Goal: Task Accomplishment & Management: Complete application form

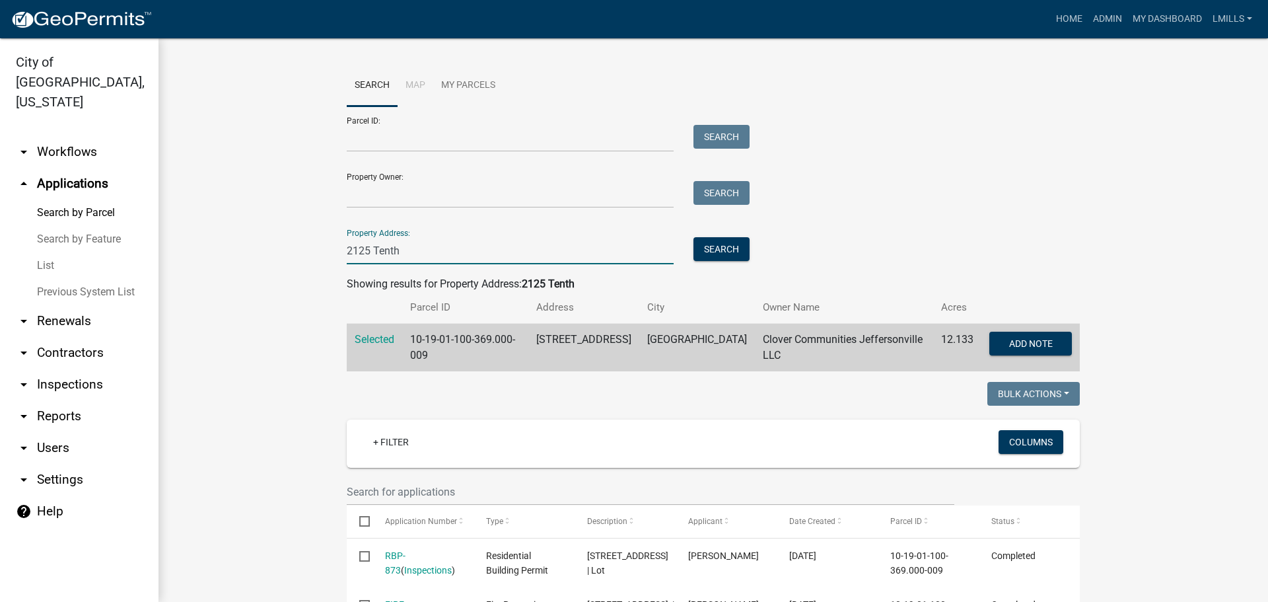
drag, startPoint x: 372, startPoint y: 252, endPoint x: 266, endPoint y: 250, distance: 106.3
click at [266, 250] on wm-workflow-application-search-view "Search Map My Parcels Parcel ID: Search Property Owner: Search Property Address…" at bounding box center [713, 570] width 1057 height 1010
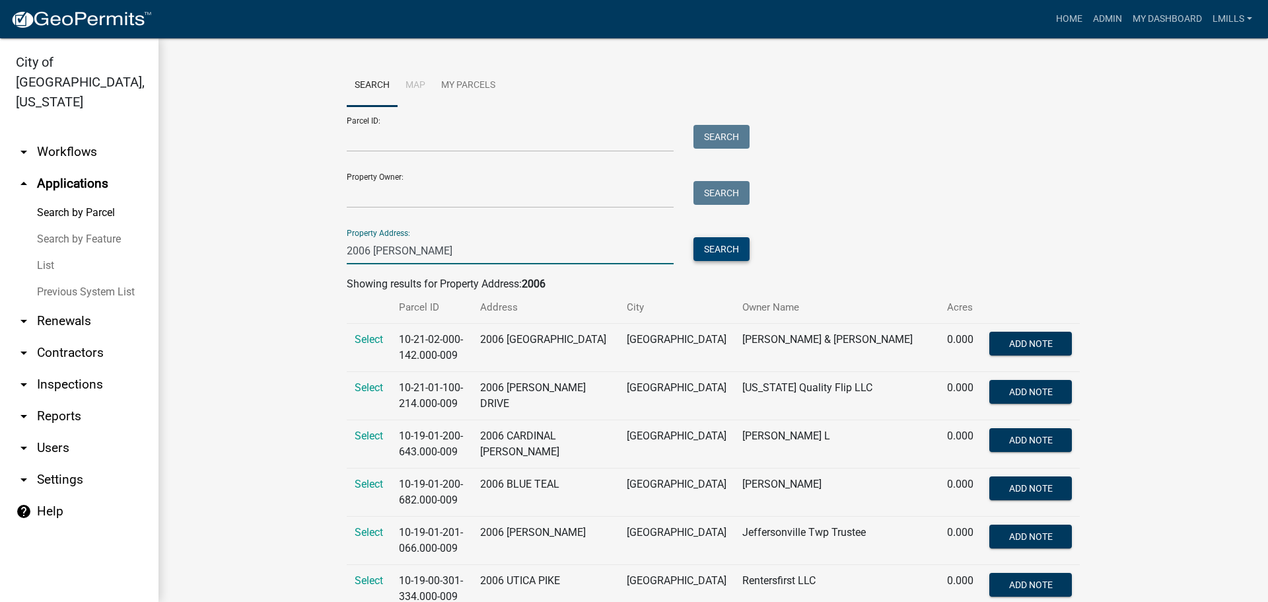
click at [734, 251] on button "Search" at bounding box center [721, 249] width 56 height 24
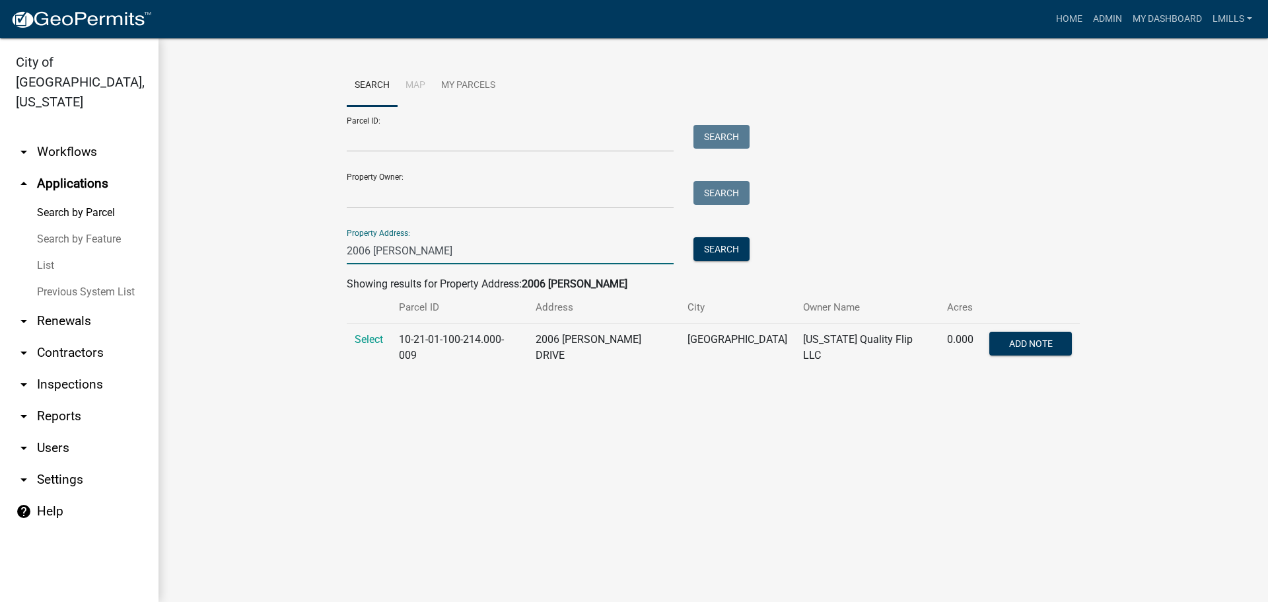
drag, startPoint x: 441, startPoint y: 250, endPoint x: 303, endPoint y: 244, distance: 138.2
click at [303, 244] on wm-workflow-application-search-view "Search Map My Parcels Parcel ID: Search Property Owner: Search Property Address…" at bounding box center [713, 223] width 1057 height 317
click at [715, 251] on button "Search" at bounding box center [721, 249] width 56 height 24
click at [726, 254] on button "Search" at bounding box center [721, 249] width 56 height 24
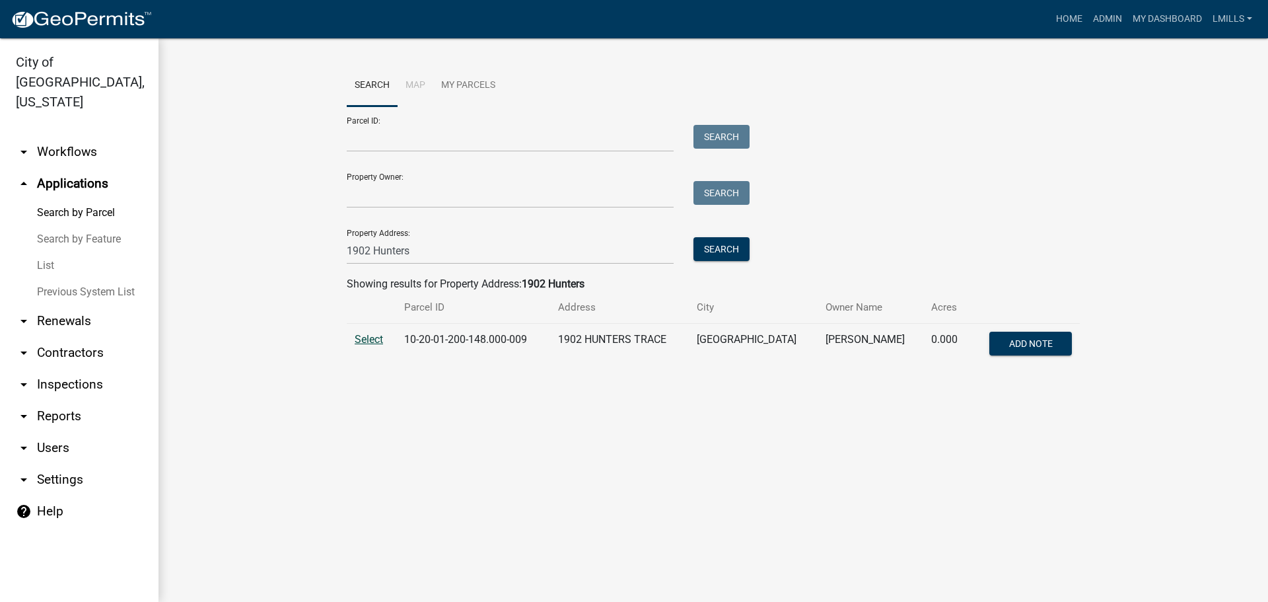
click at [374, 336] on span "Select" at bounding box center [369, 339] width 28 height 13
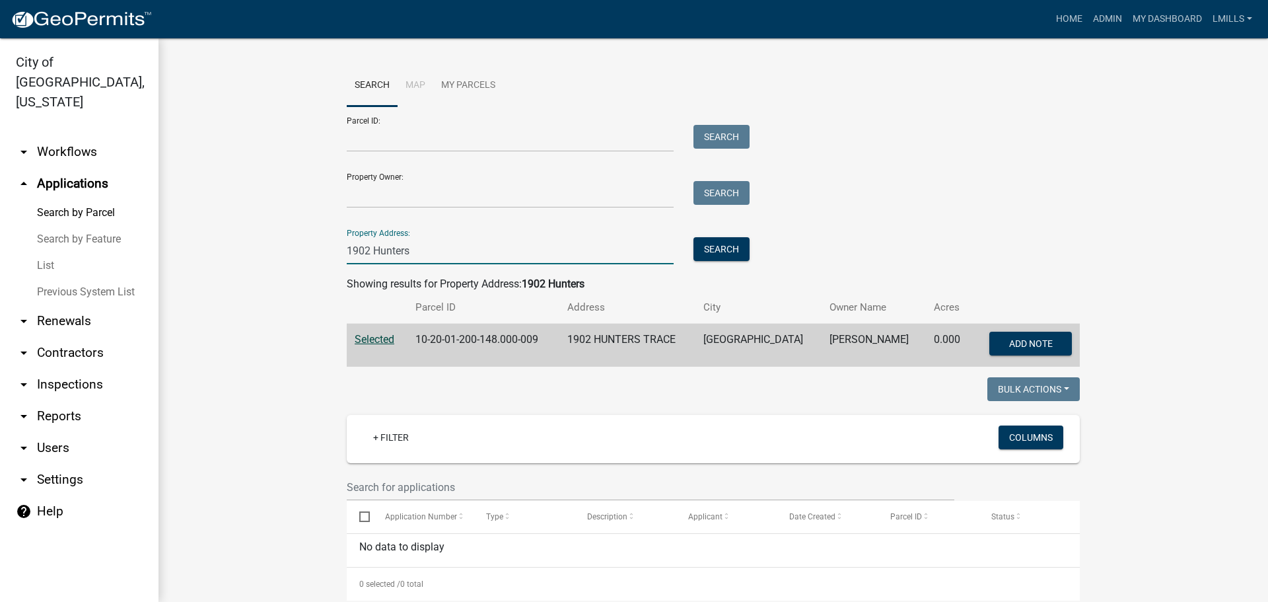
drag, startPoint x: 426, startPoint y: 255, endPoint x: 289, endPoint y: 250, distance: 137.4
click at [289, 250] on wm-workflow-application-search-view "Search Map My Parcels Parcel ID: Search Property Owner: Search Property Address…" at bounding box center [713, 453] width 1057 height 777
type input "23 Grandview"
click at [720, 248] on button "Search" at bounding box center [721, 249] width 56 height 24
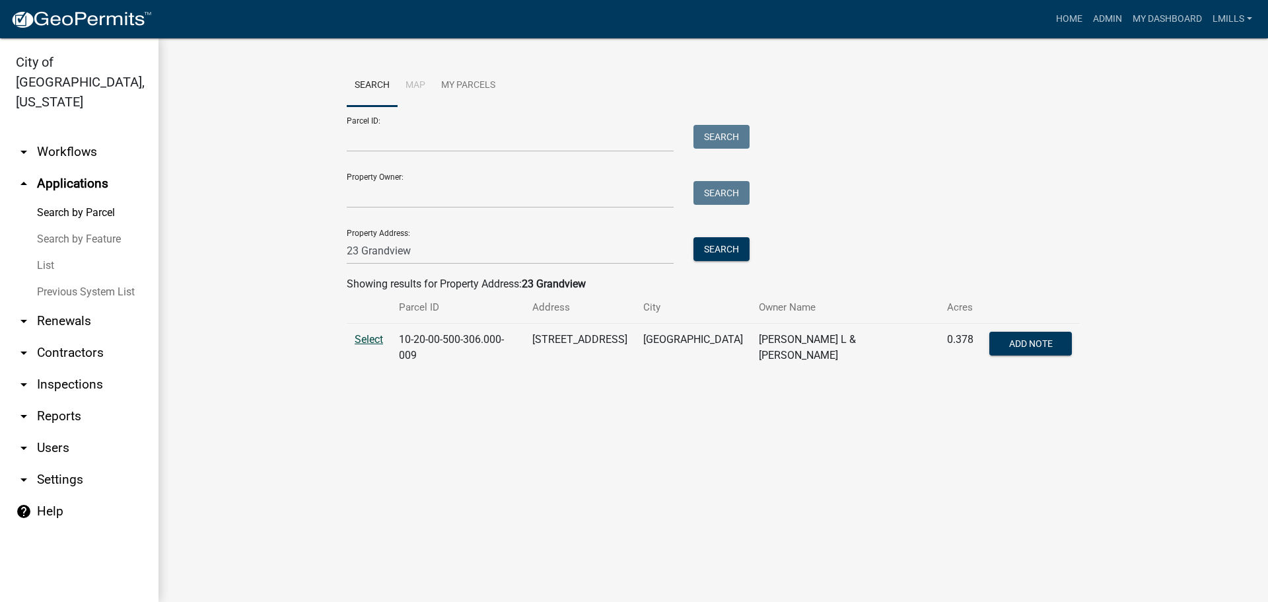
click at [365, 342] on span "Select" at bounding box center [369, 339] width 28 height 13
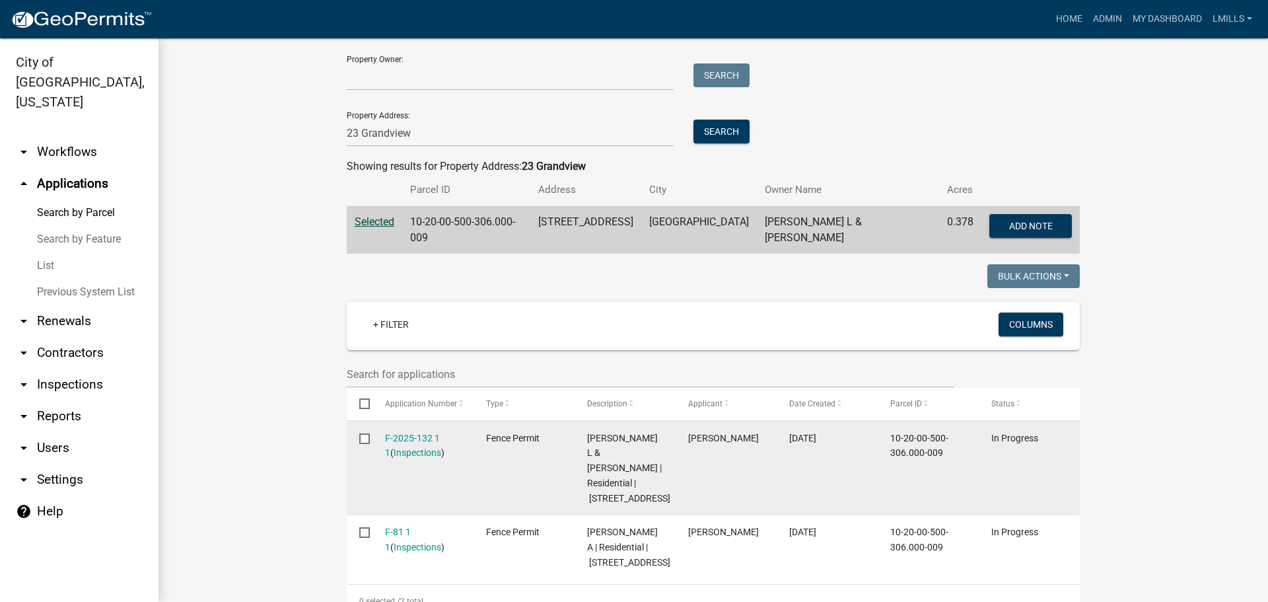
scroll to position [198, 0]
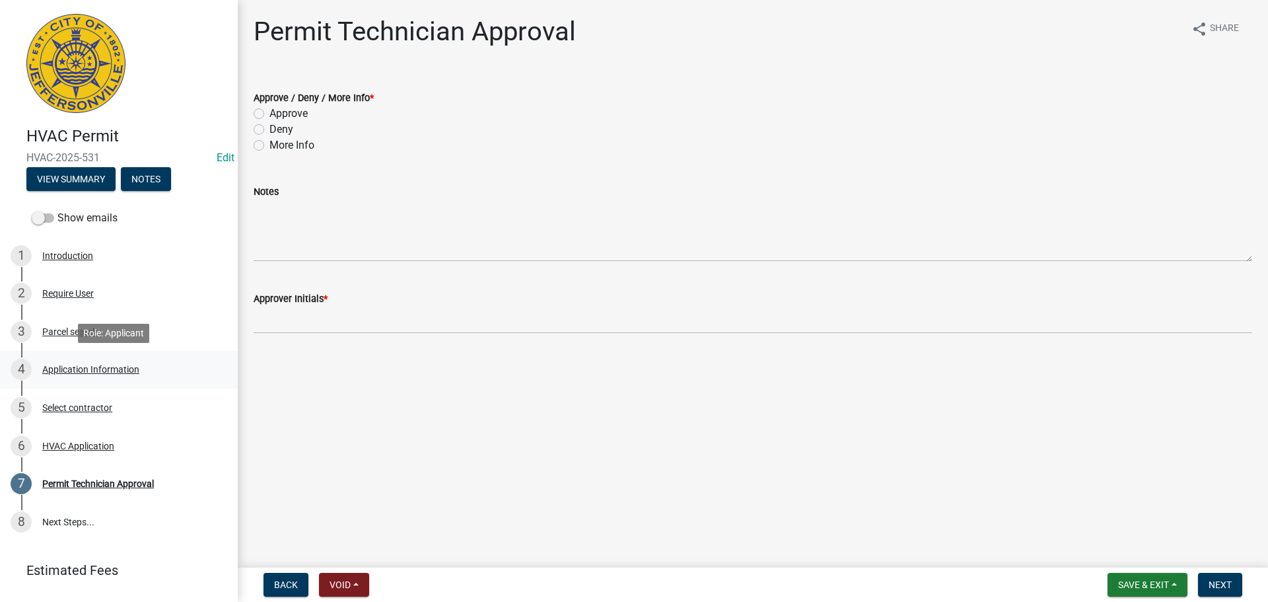
click at [106, 367] on div "Application Information" at bounding box center [90, 369] width 97 height 9
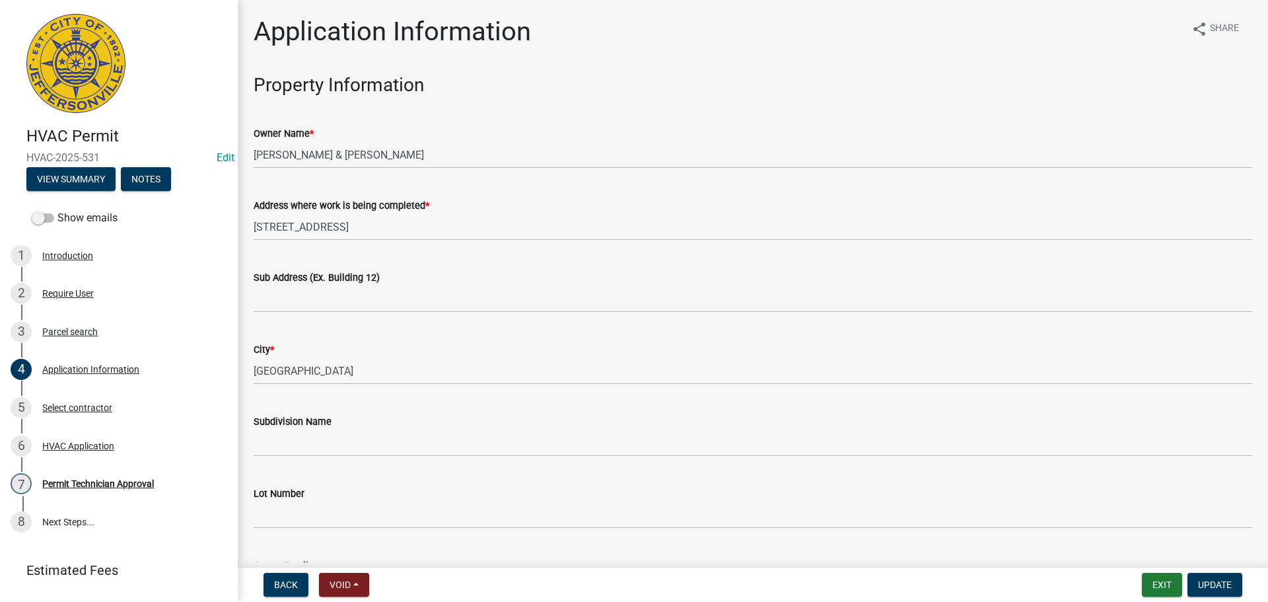
click at [360, 279] on label "Sub Address (Ex. Building 12)" at bounding box center [317, 277] width 126 height 9
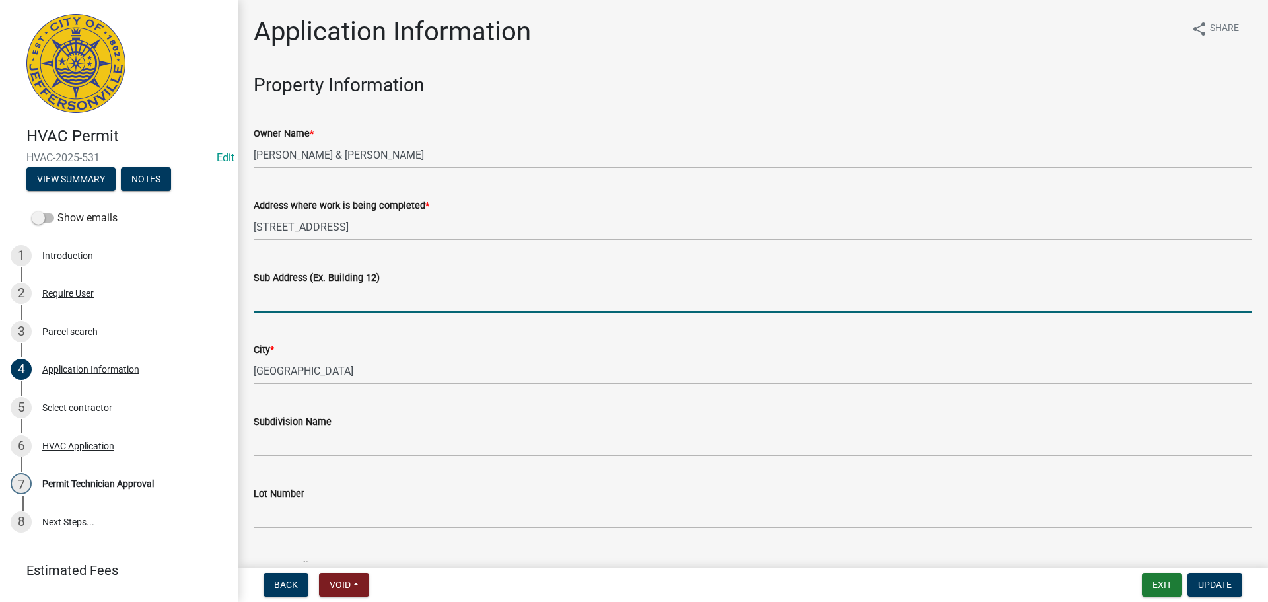
click at [360, 285] on input "Sub Address (Ex. Building 12)" at bounding box center [753, 298] width 999 height 27
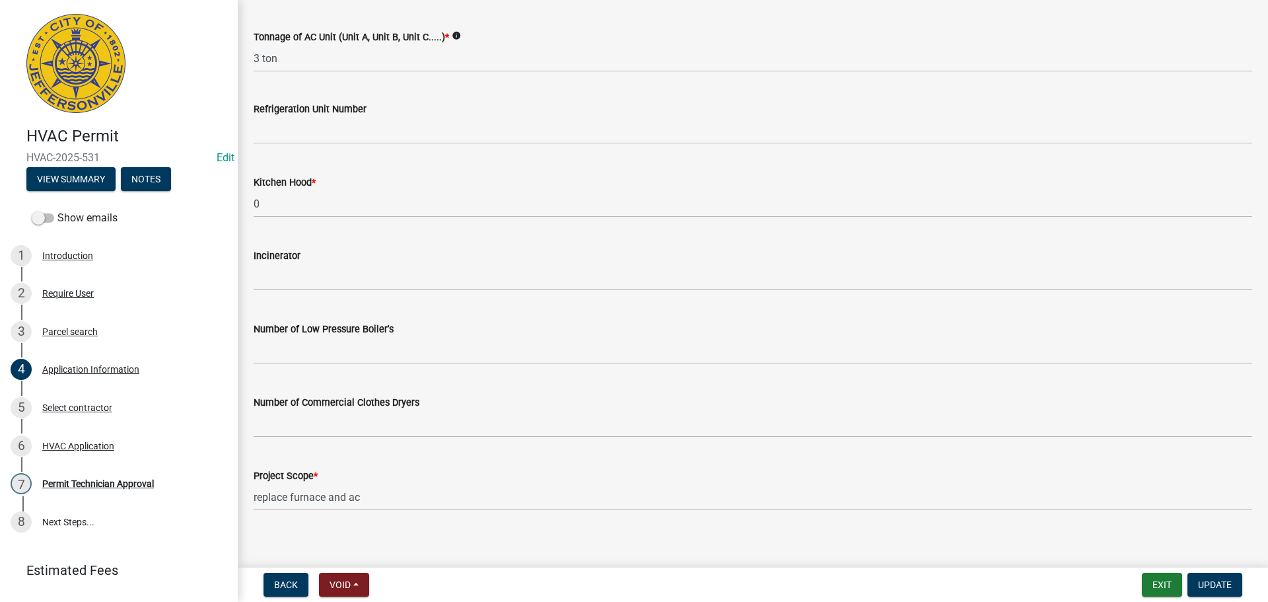
scroll to position [889, 0]
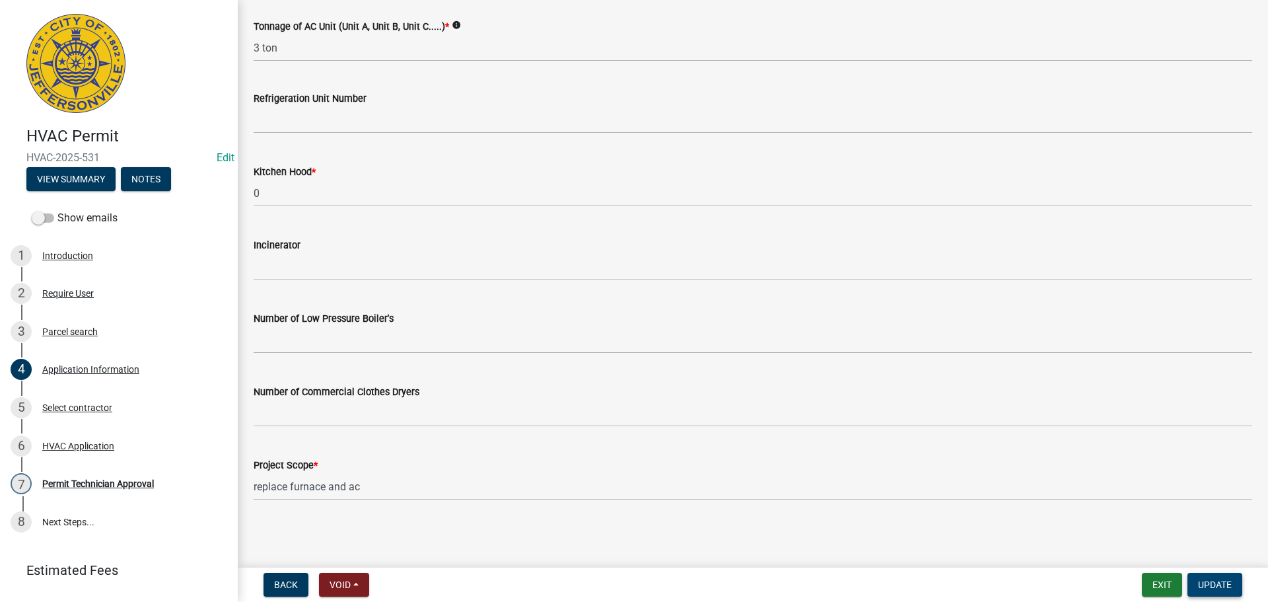
type input "3119 Heritage Heights"
click at [1214, 584] on span "Update" at bounding box center [1215, 584] width 34 height 11
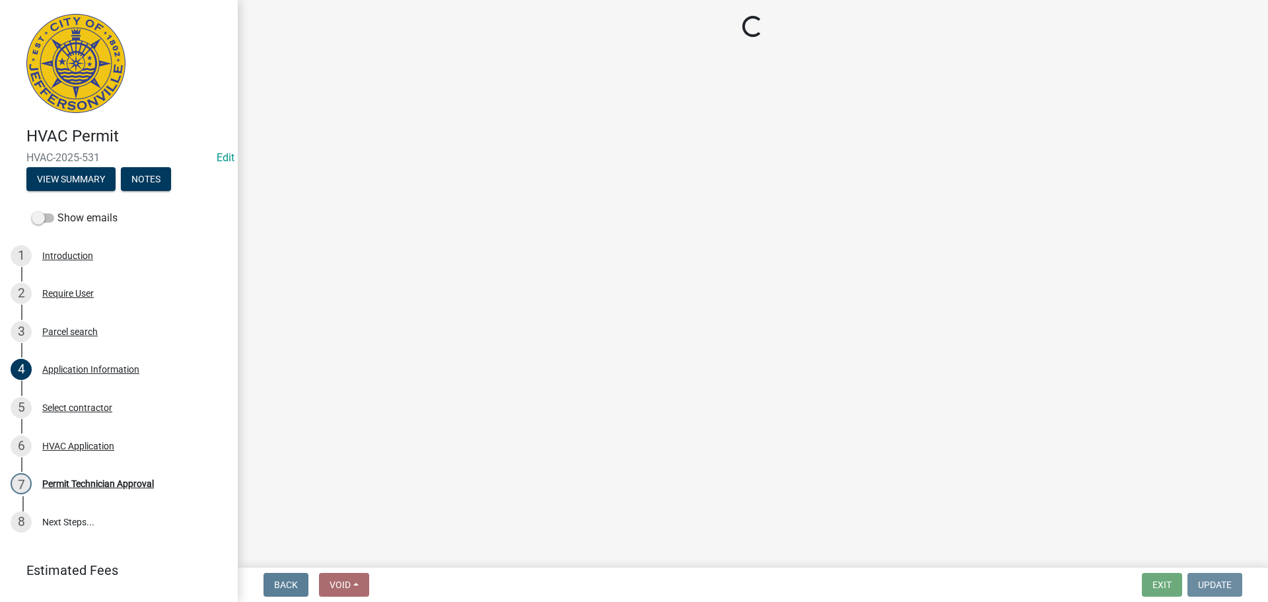
scroll to position [0, 0]
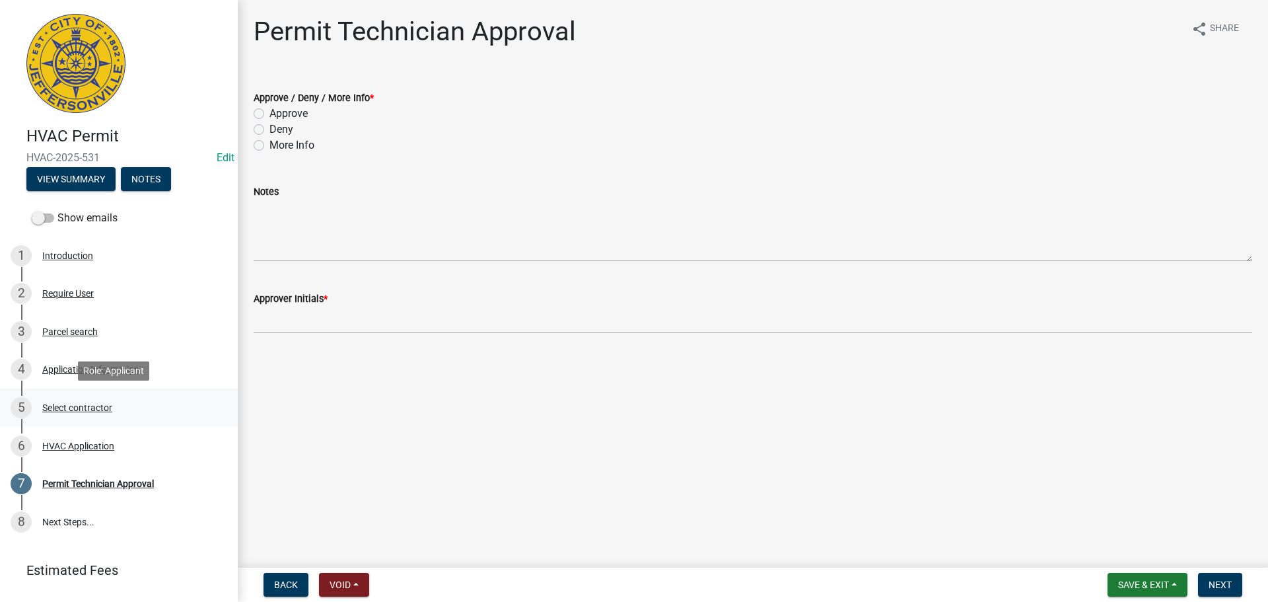
click at [76, 403] on div "Select contractor" at bounding box center [77, 407] width 70 height 9
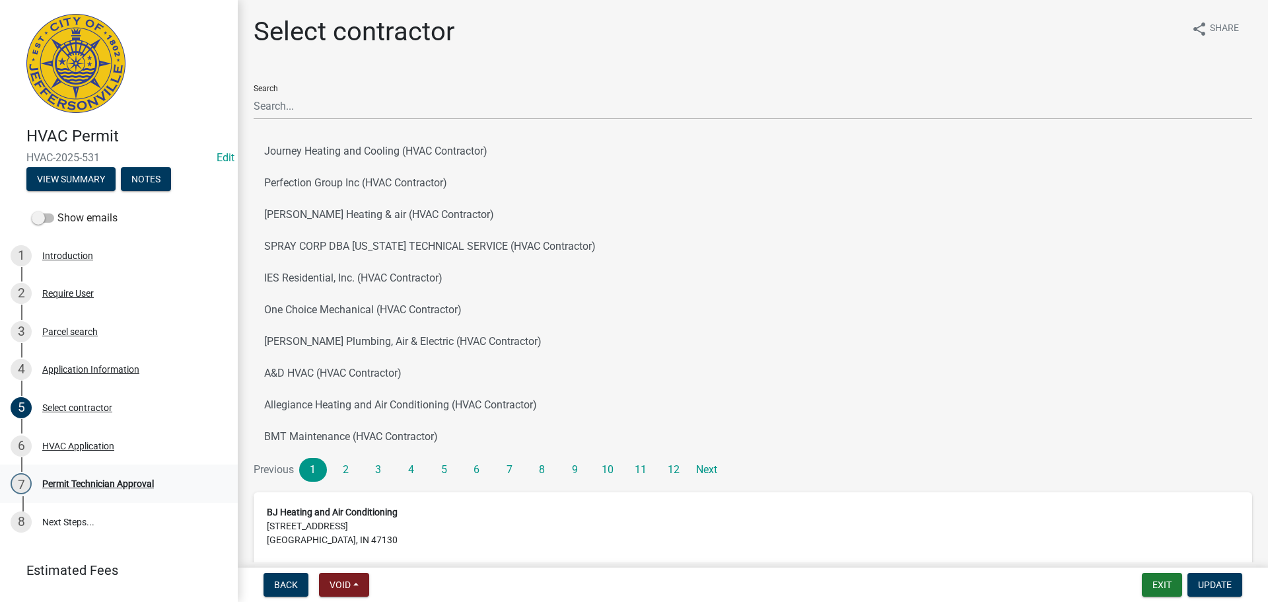
click at [100, 485] on div "Permit Technician Approval" at bounding box center [98, 483] width 112 height 9
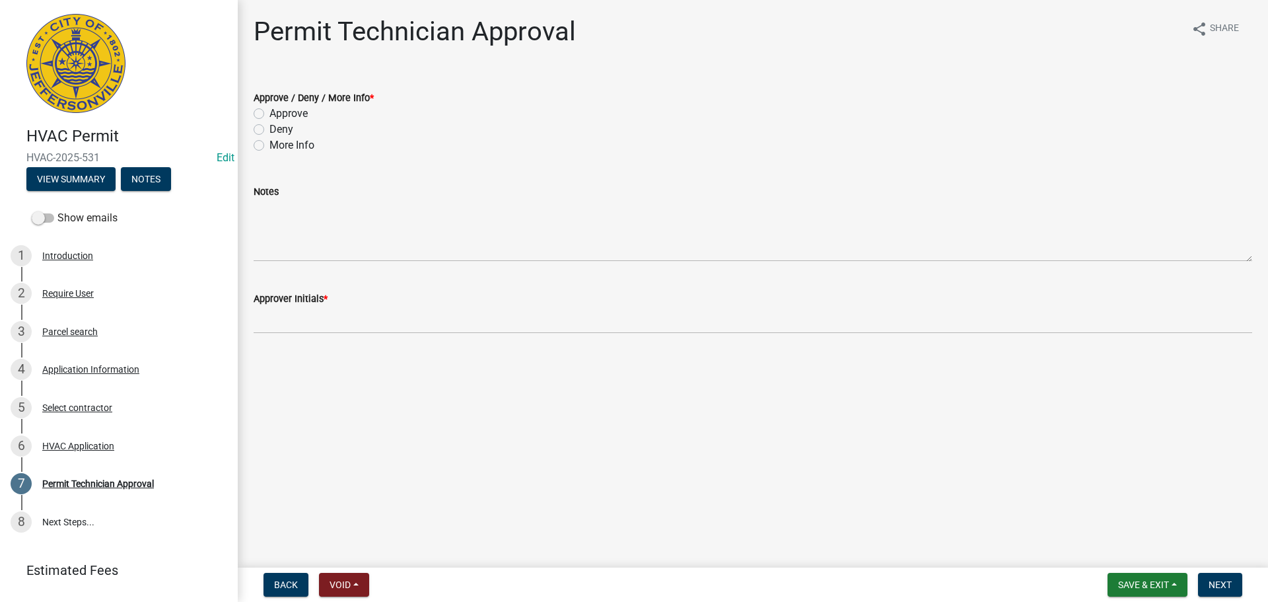
click at [295, 113] on label "Approve" at bounding box center [288, 114] width 38 height 16
click at [278, 113] on input "Approve" at bounding box center [273, 110] width 9 height 9
radio input "true"
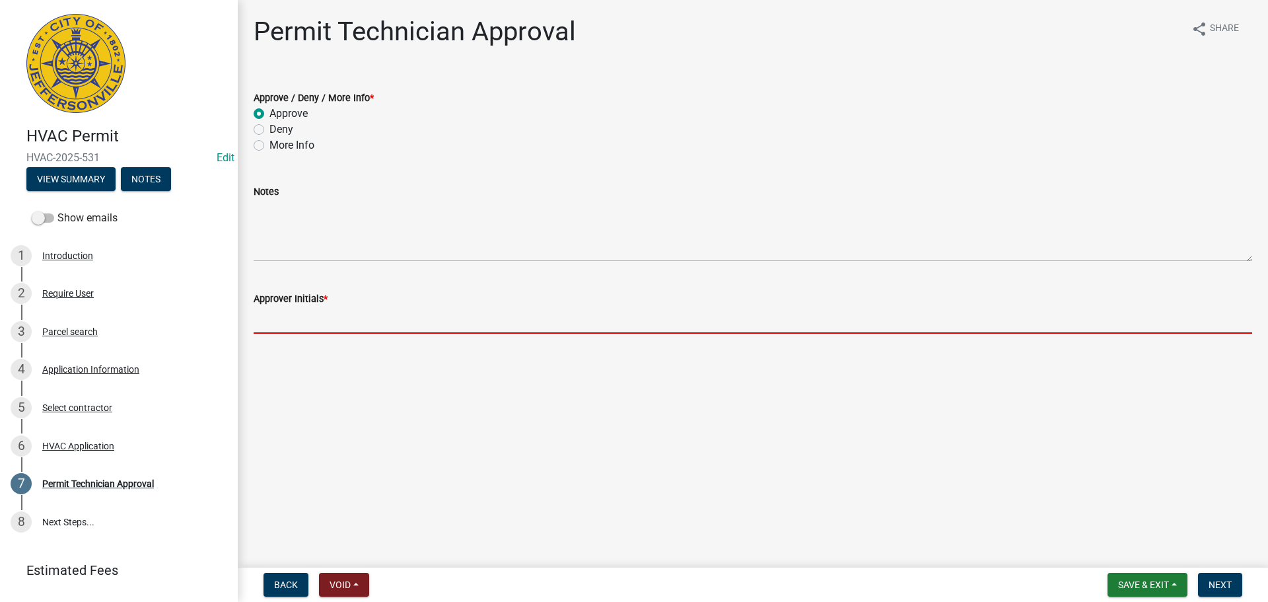
click at [316, 322] on input "Approver Initials *" at bounding box center [753, 319] width 999 height 27
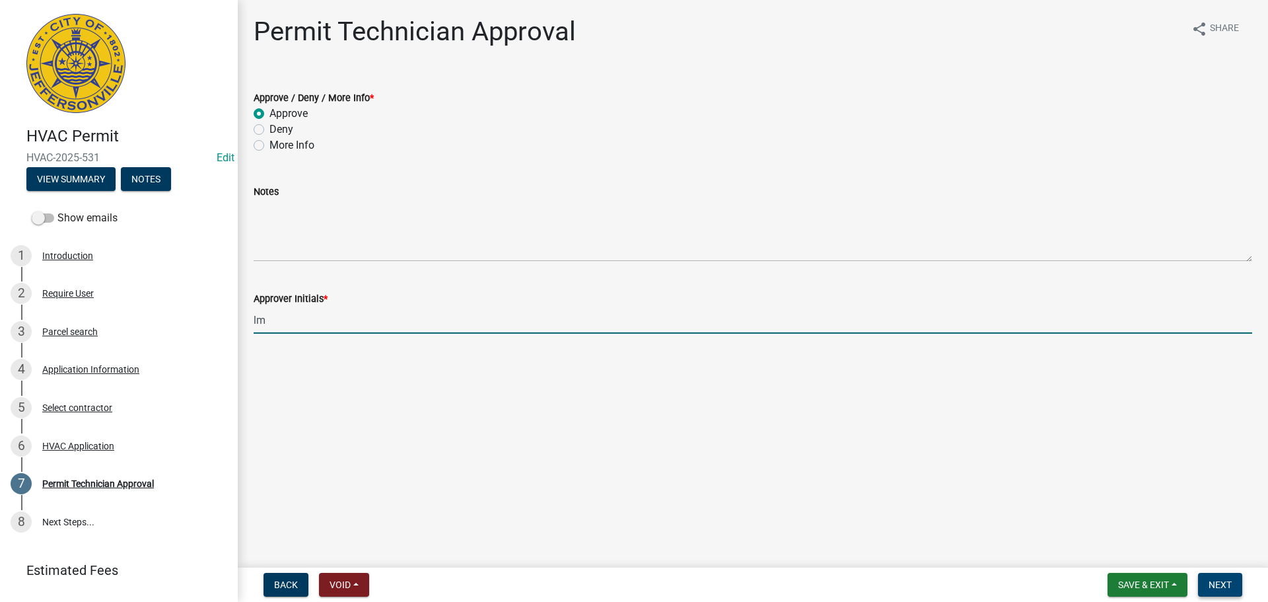
type input "lm"
click at [1236, 584] on button "Next" at bounding box center [1220, 585] width 44 height 24
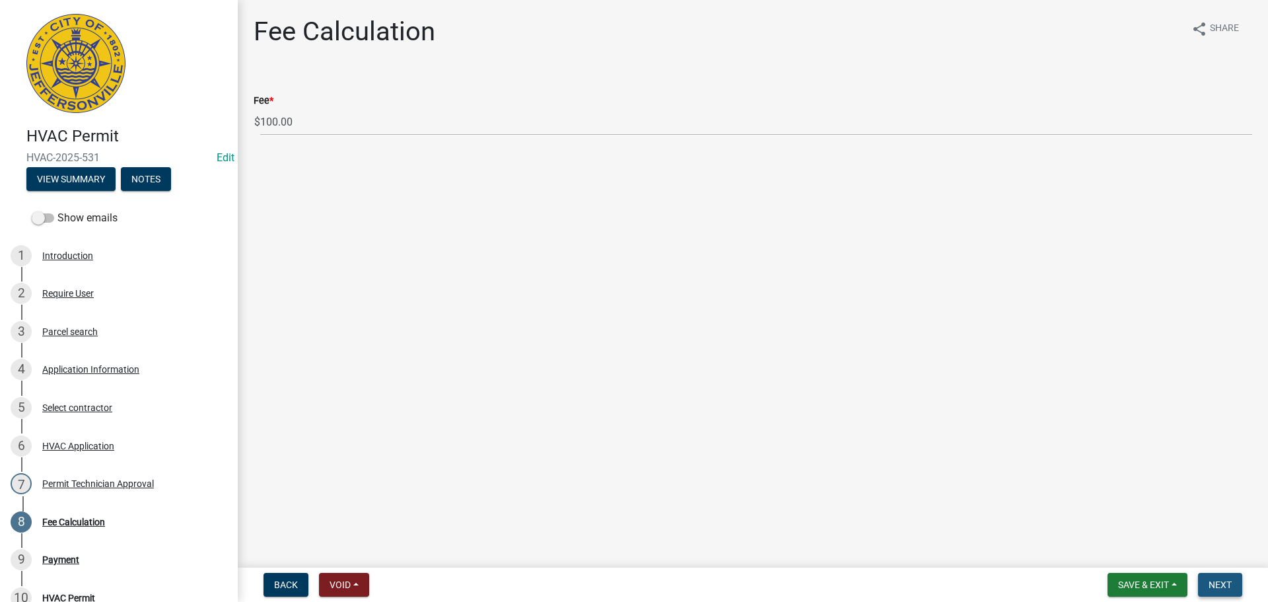
click at [1236, 584] on button "Next" at bounding box center [1220, 585] width 44 height 24
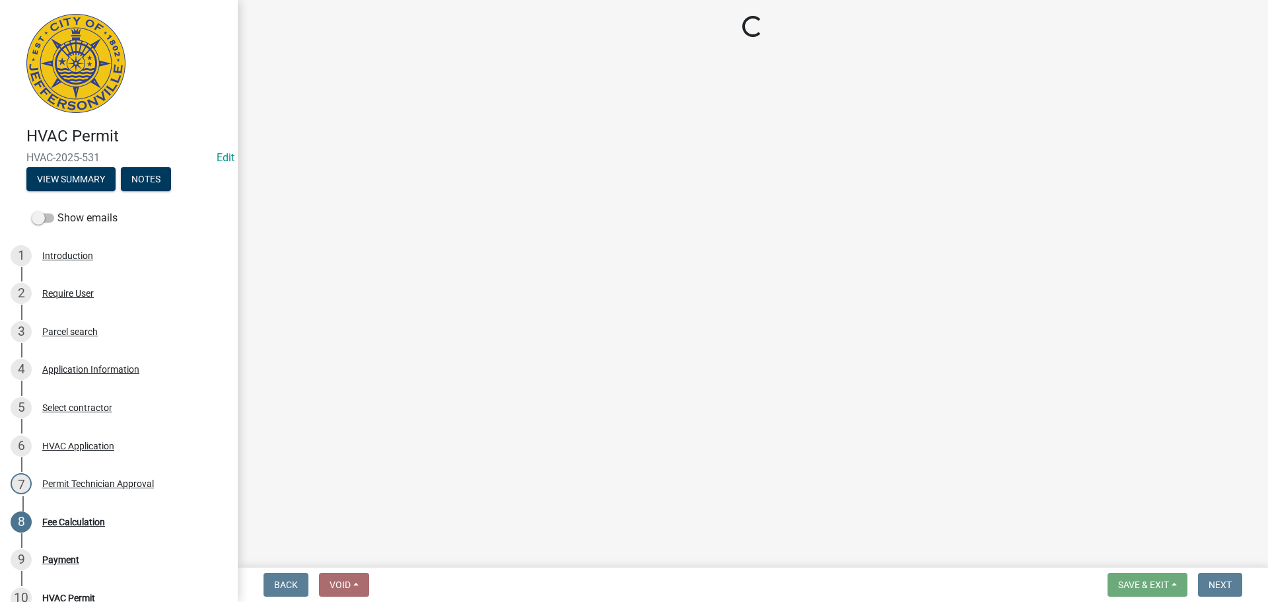
select select "3: 3"
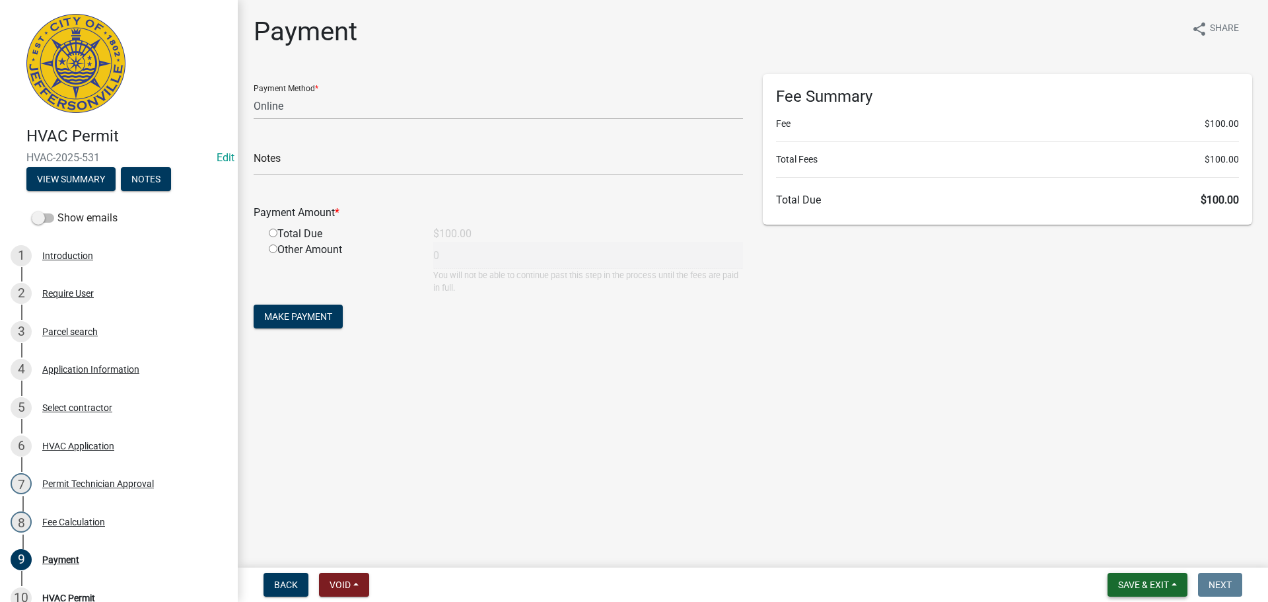
click at [1154, 581] on span "Save & Exit" at bounding box center [1143, 584] width 51 height 11
click at [1143, 544] on button "Save & Exit" at bounding box center [1135, 550] width 106 height 32
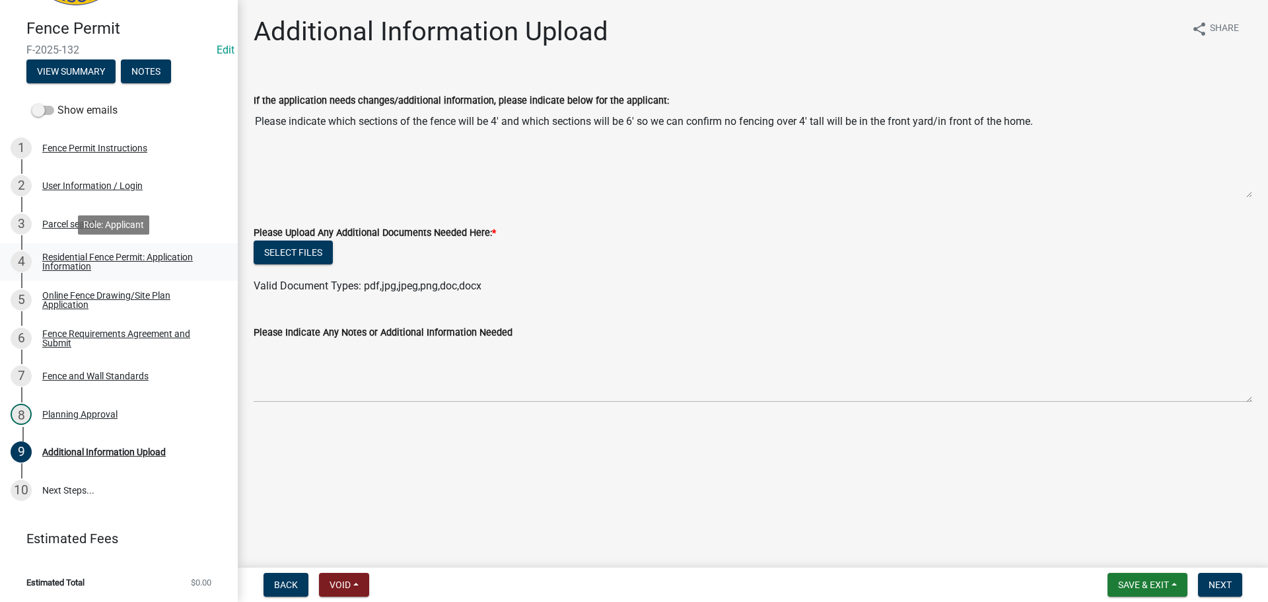
scroll to position [108, 0]
